Goal: Information Seeking & Learning: Understand process/instructions

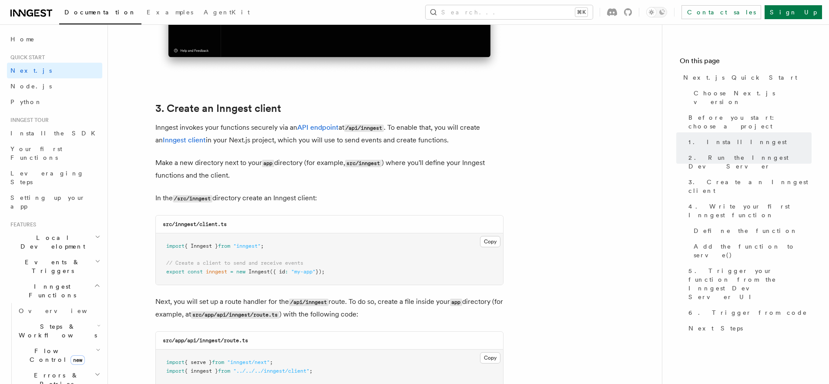
scroll to position [994, 0]
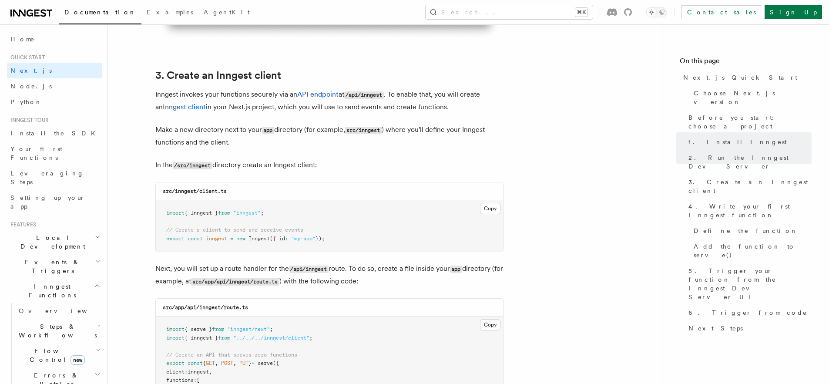
click at [491, 208] on button "Copy Copied" at bounding box center [490, 208] width 20 height 11
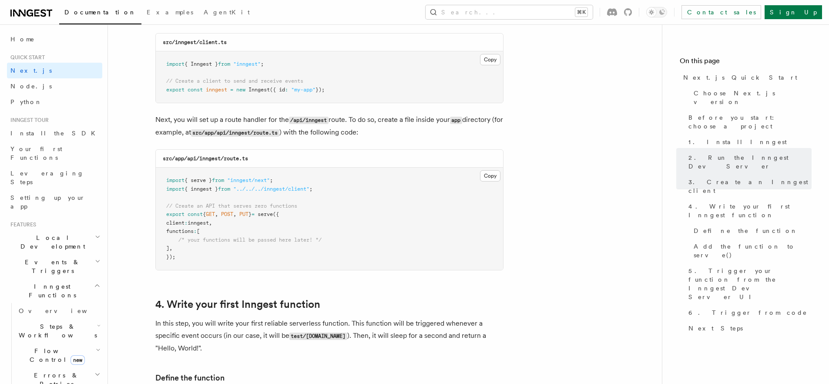
scroll to position [1176, 0]
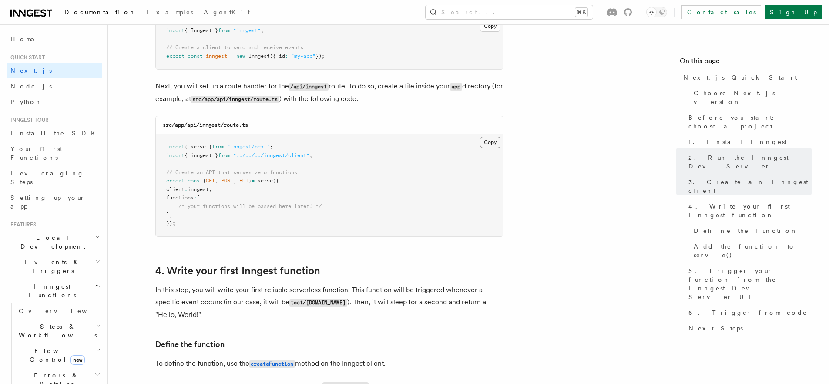
click at [494, 146] on button "Copy Copied" at bounding box center [490, 142] width 20 height 11
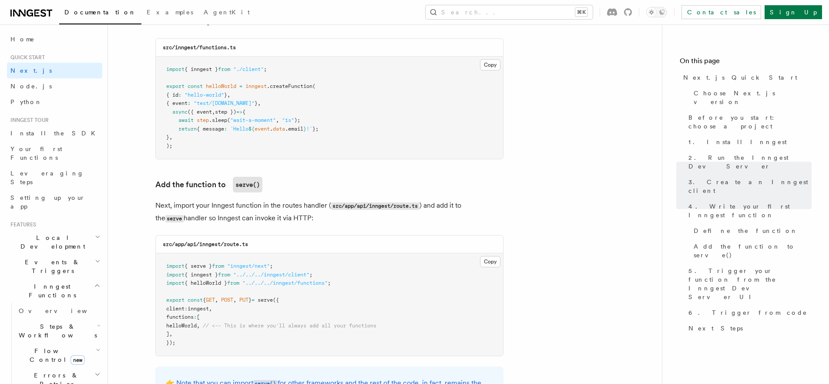
scroll to position [1590, 0]
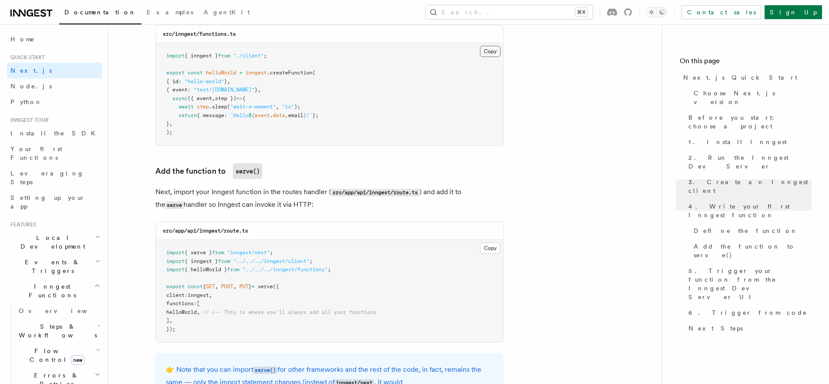
click at [491, 52] on button "Copy Copied" at bounding box center [490, 51] width 20 height 11
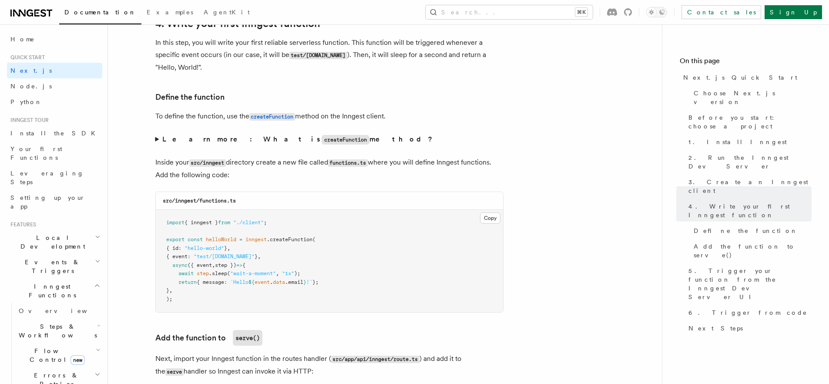
scroll to position [1411, 0]
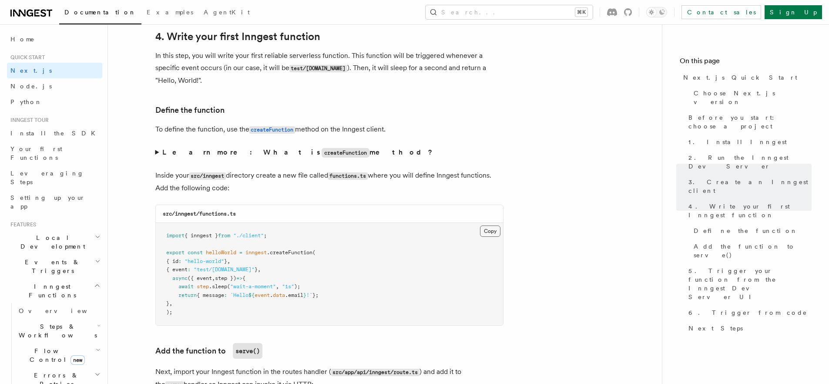
click at [486, 231] on button "Copy Copied" at bounding box center [490, 231] width 20 height 11
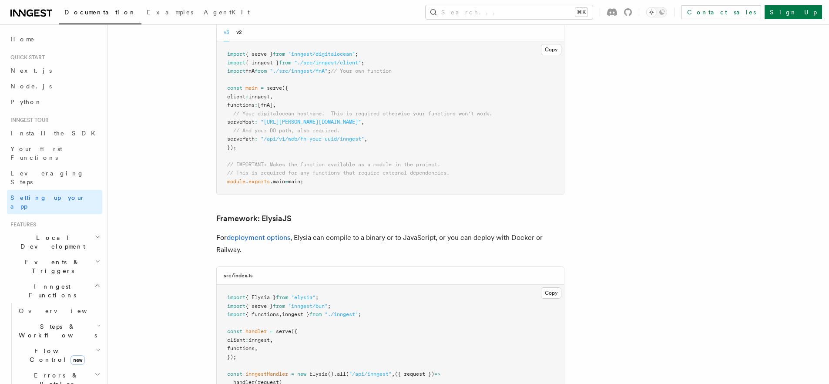
scroll to position [2208, 0]
